Goal: Check status: Check status

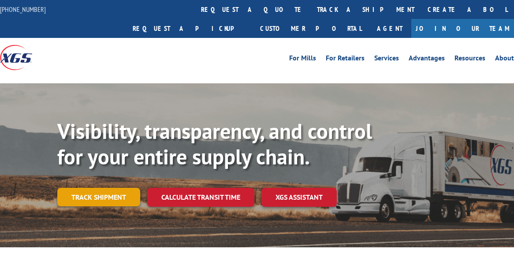
click at [103, 188] on link "Track shipment" at bounding box center [98, 197] width 83 height 19
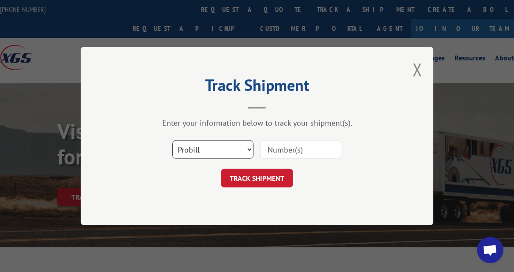
click at [233, 149] on select "Select category... Probill BOL PO" at bounding box center [213, 149] width 81 height 19
click at [173, 140] on select "Select category... Probill BOL PO" at bounding box center [213, 149] width 81 height 19
click at [281, 150] on input at bounding box center [300, 149] width 81 height 19
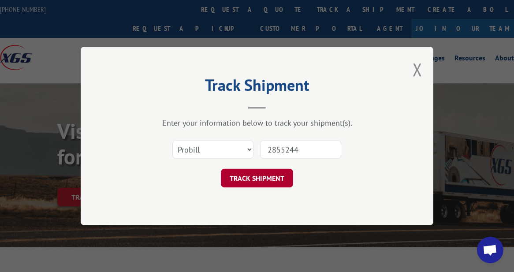
type input "2855244"
click at [249, 170] on button "TRACK SHIPMENT" at bounding box center [257, 178] width 72 height 19
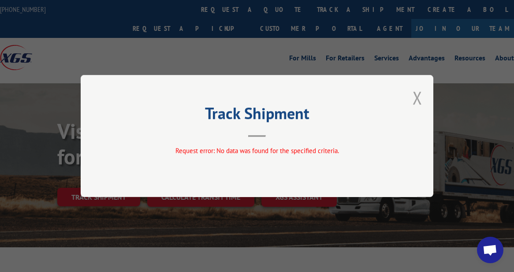
click at [421, 96] on button "Close modal" at bounding box center [418, 97] width 10 height 23
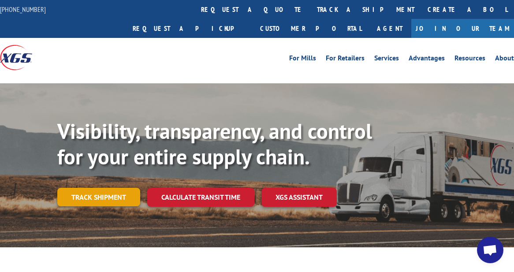
click at [83, 188] on link "Track shipment" at bounding box center [98, 197] width 83 height 19
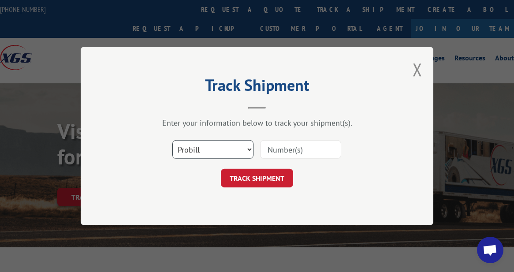
click at [251, 148] on select "Select category... Probill BOL PO" at bounding box center [213, 149] width 81 height 19
select select "bol"
click at [173, 140] on select "Select category... Probill BOL PO" at bounding box center [213, 149] width 81 height 19
click at [292, 147] on input at bounding box center [300, 149] width 81 height 19
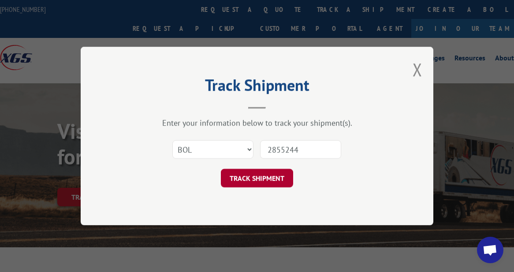
type input "2855244"
click at [244, 175] on button "TRACK SHIPMENT" at bounding box center [257, 178] width 72 height 19
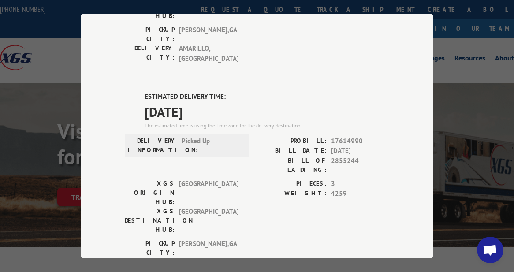
scroll to position [191, 0]
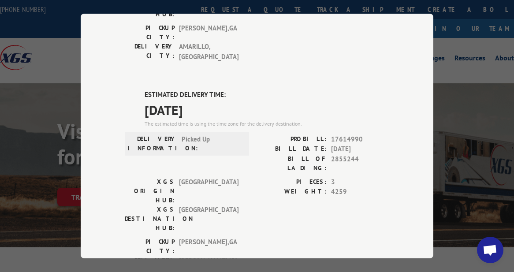
type input "[PHONE_NUMBER]"
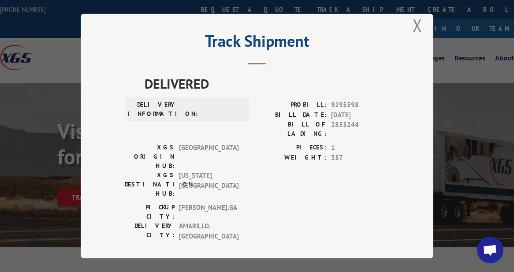
scroll to position [0, 0]
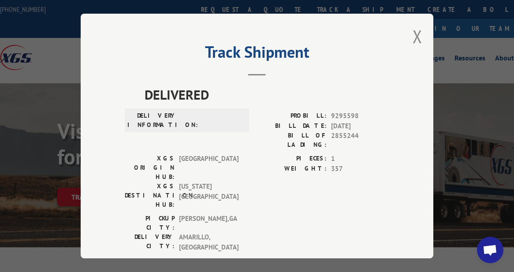
click at [413, 29] on button "Close modal" at bounding box center [418, 36] width 10 height 23
